Goal: Task Accomplishment & Management: Use online tool/utility

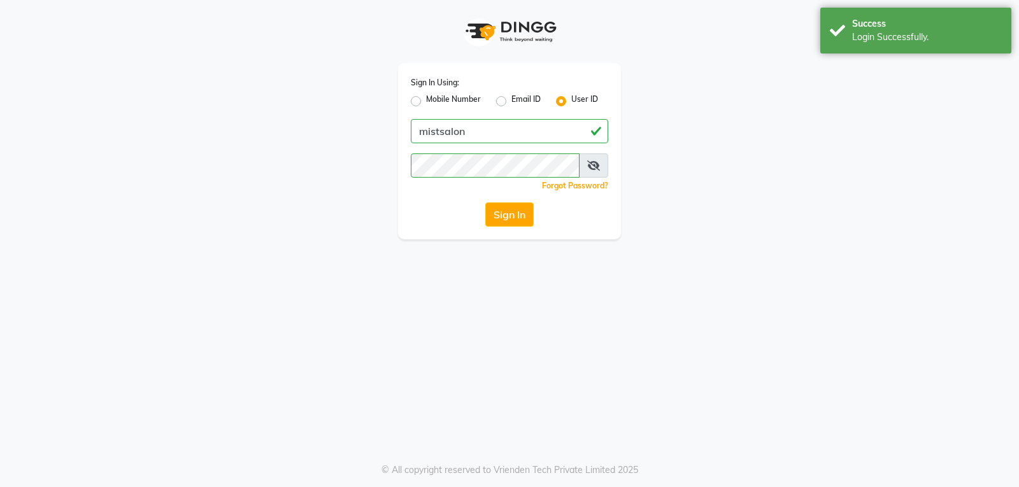
select select "service"
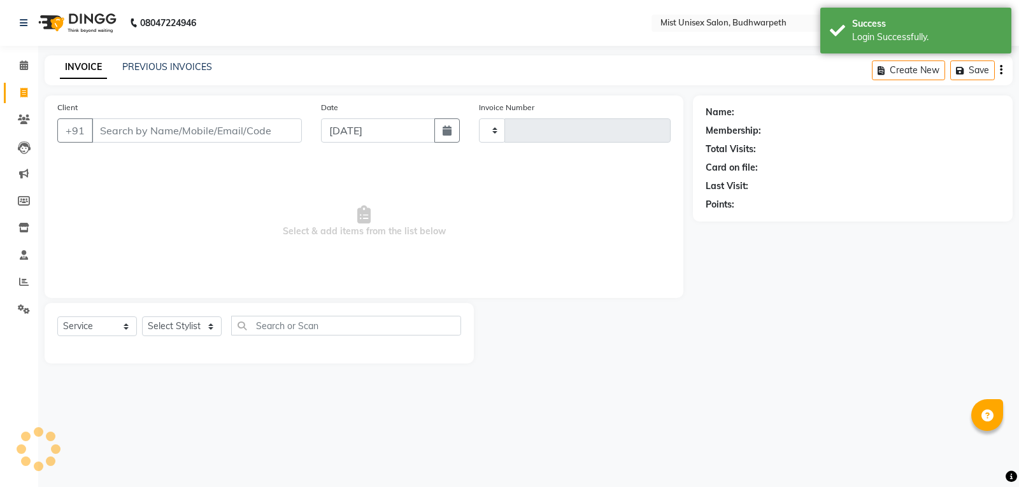
type input "2969"
select select "en"
select select "5227"
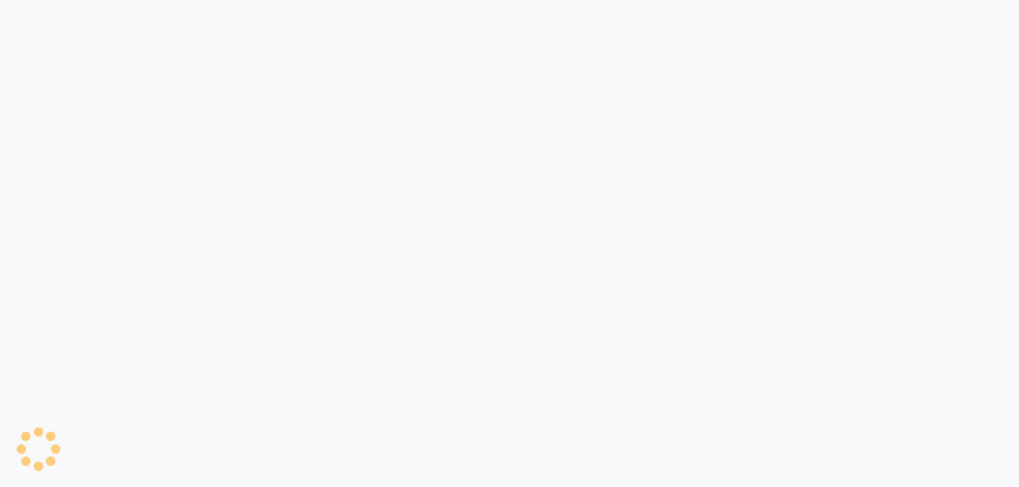
select select "5227"
select select "service"
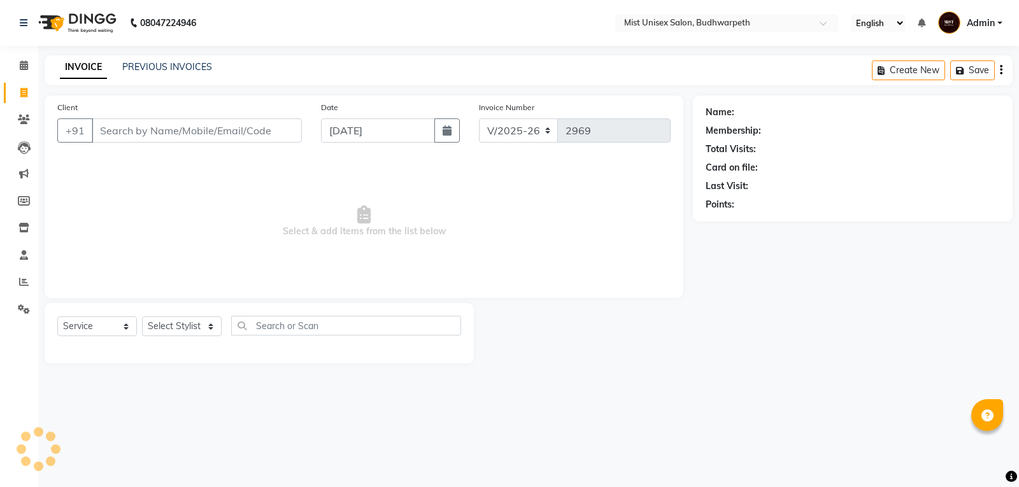
select select "5227"
select select "service"
